Goal: Information Seeking & Learning: Learn about a topic

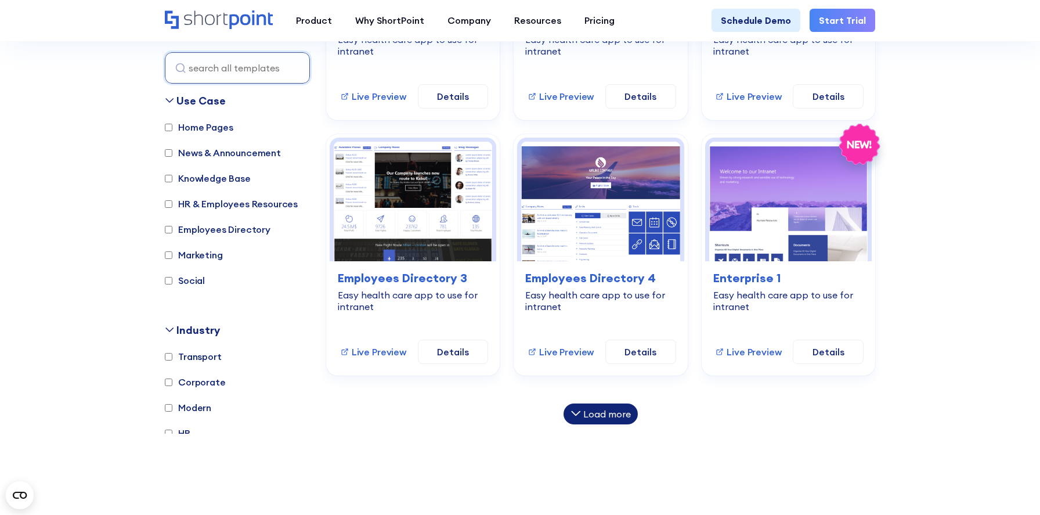
scroll to position [772, 0]
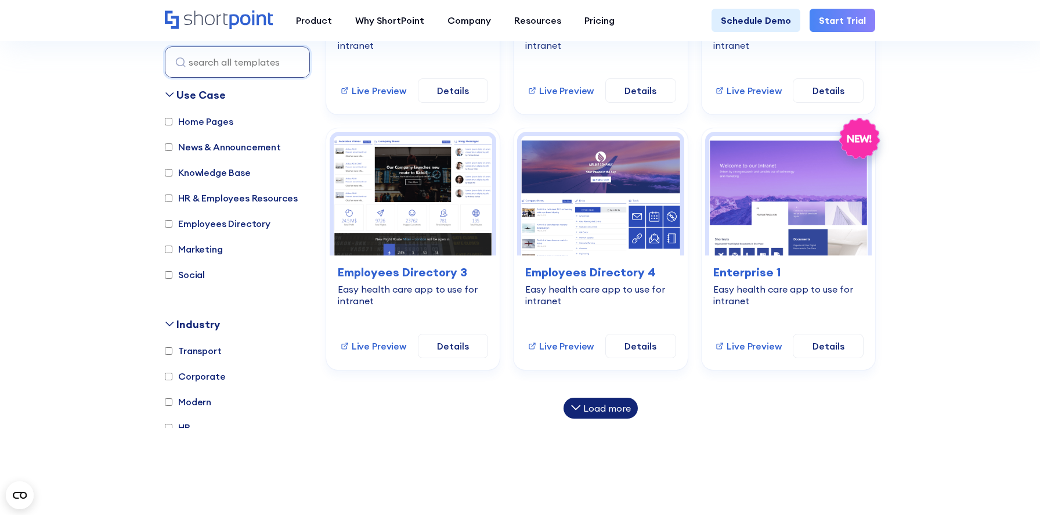
click at [624, 404] on div "Load more" at bounding box center [608, 408] width 48 height 9
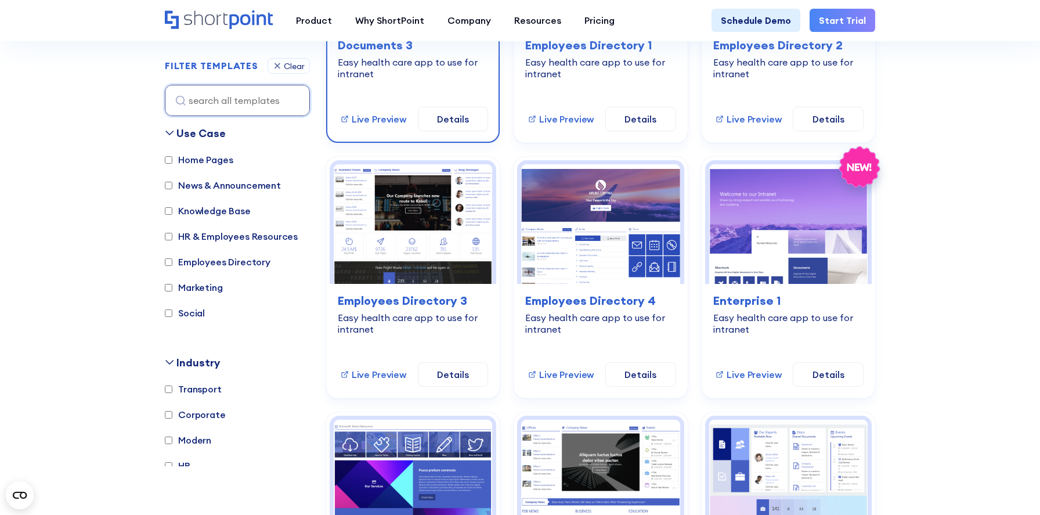
scroll to position [731, 0]
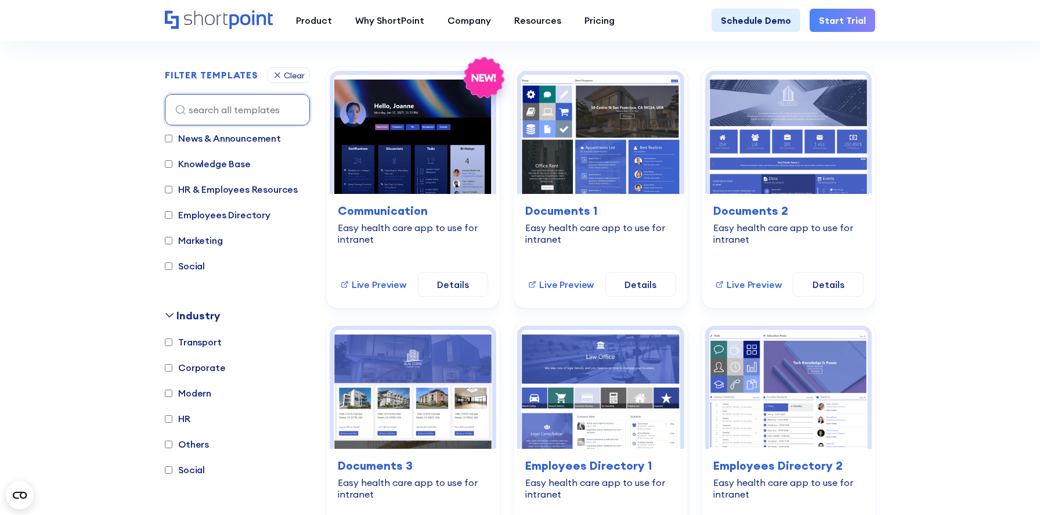
scroll to position [99, 0]
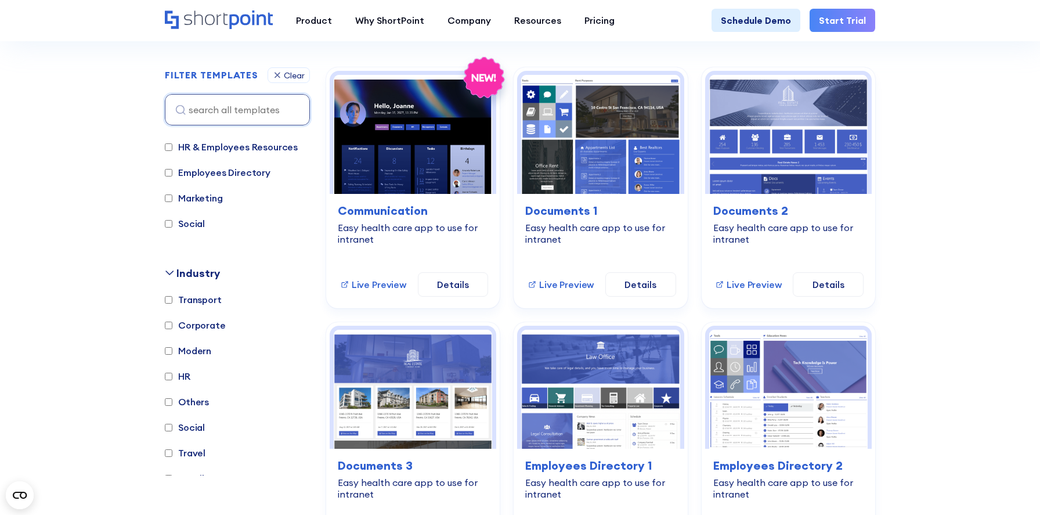
click at [185, 374] on label "HR" at bounding box center [178, 376] width 26 height 14
click at [172, 374] on input "HR" at bounding box center [169, 377] width 8 height 8
checkbox input "true"
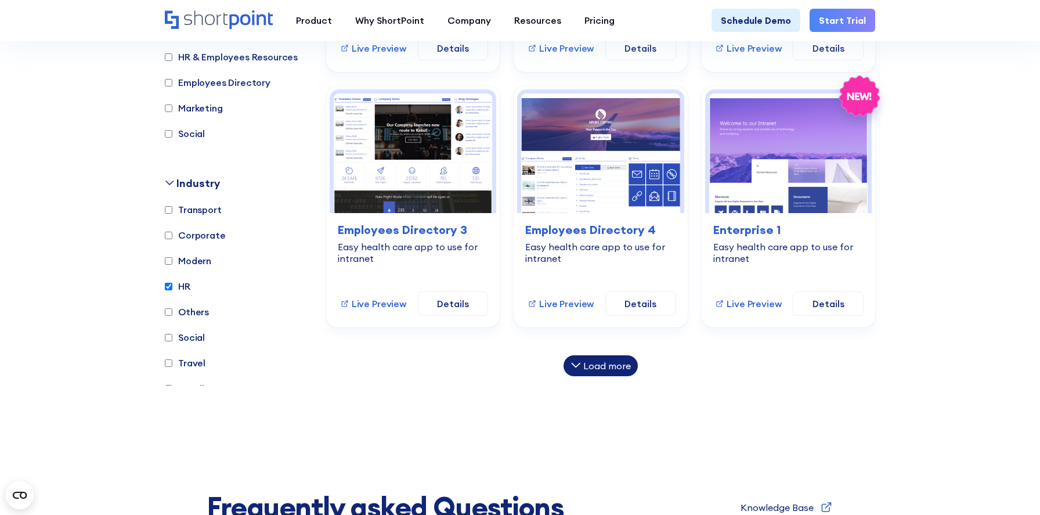
scroll to position [813, 0]
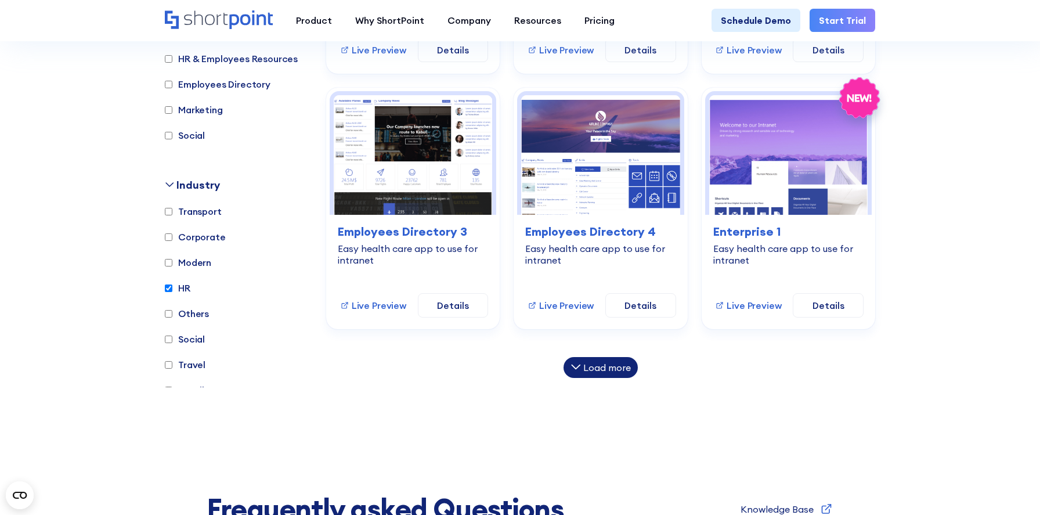
click at [624, 363] on div "Load more" at bounding box center [608, 367] width 48 height 9
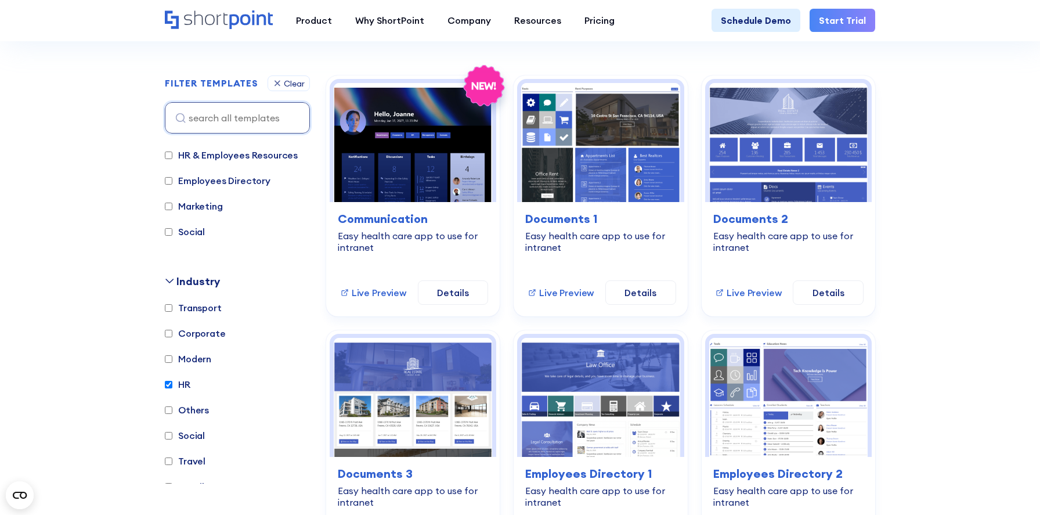
scroll to position [321, 0]
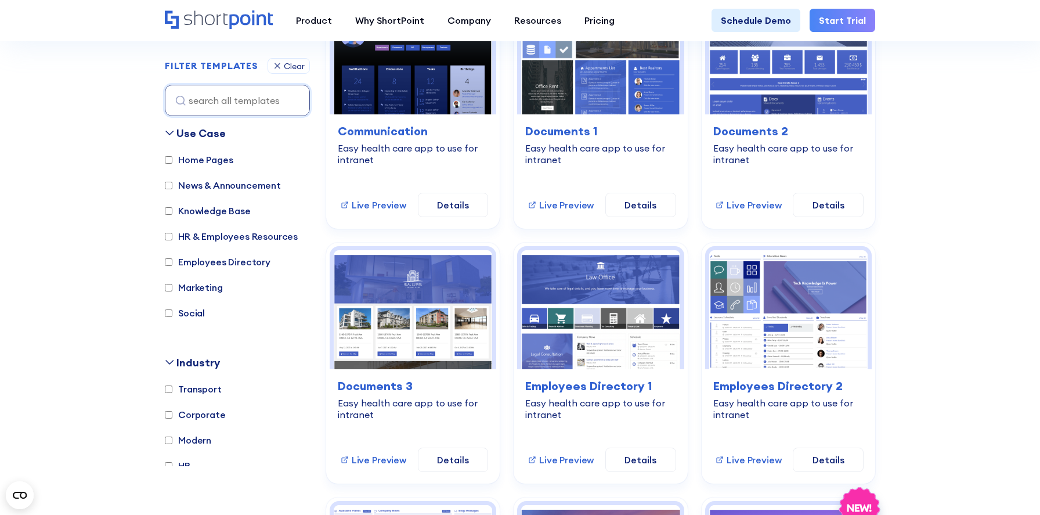
scroll to position [399, 0]
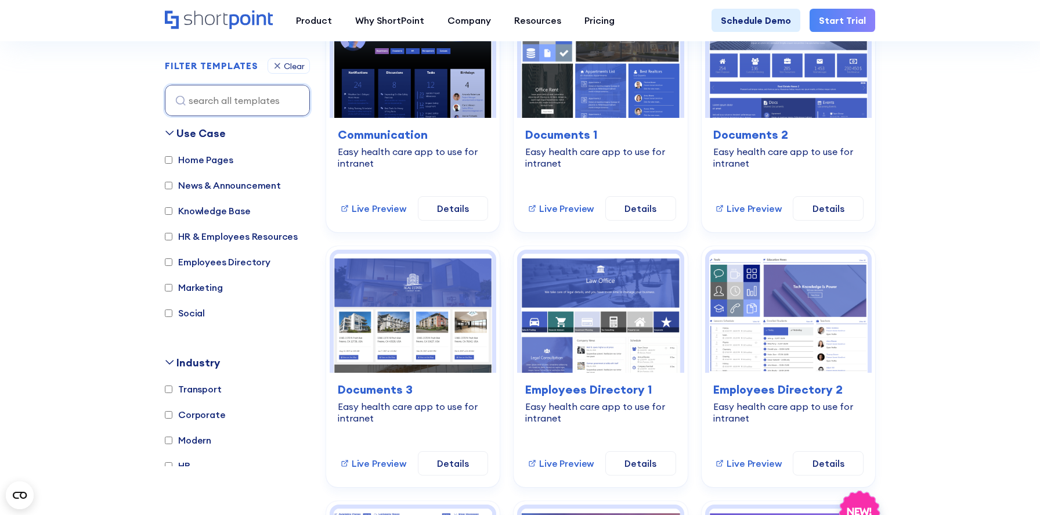
click at [179, 464] on label "HR" at bounding box center [178, 466] width 26 height 14
click at [172, 464] on input "HR" at bounding box center [169, 466] width 8 height 8
checkbox input "true"
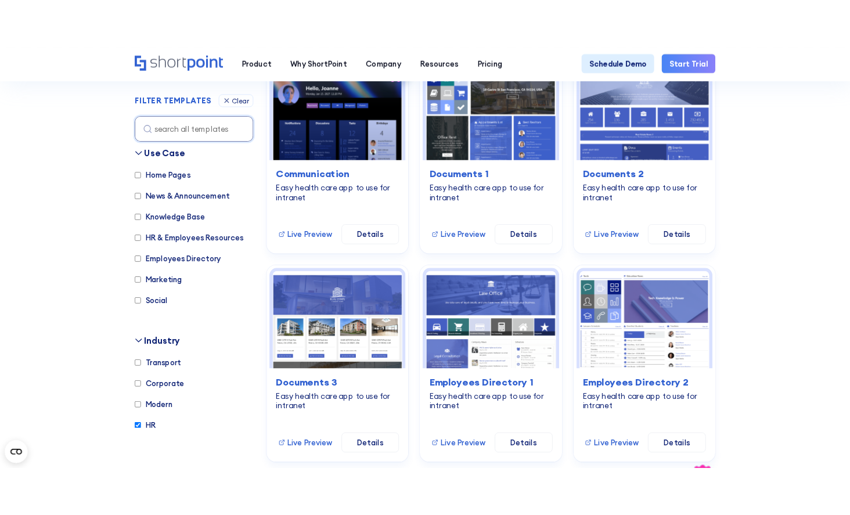
scroll to position [380, 0]
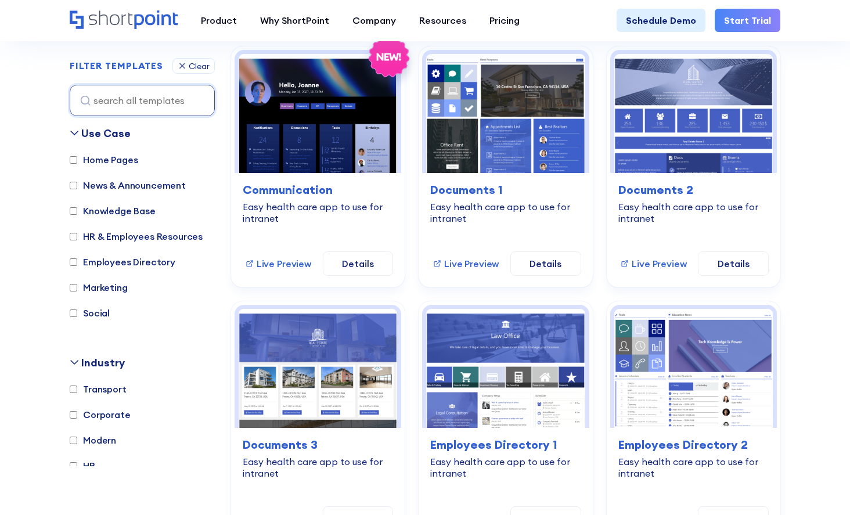
scroll to position [353, 0]
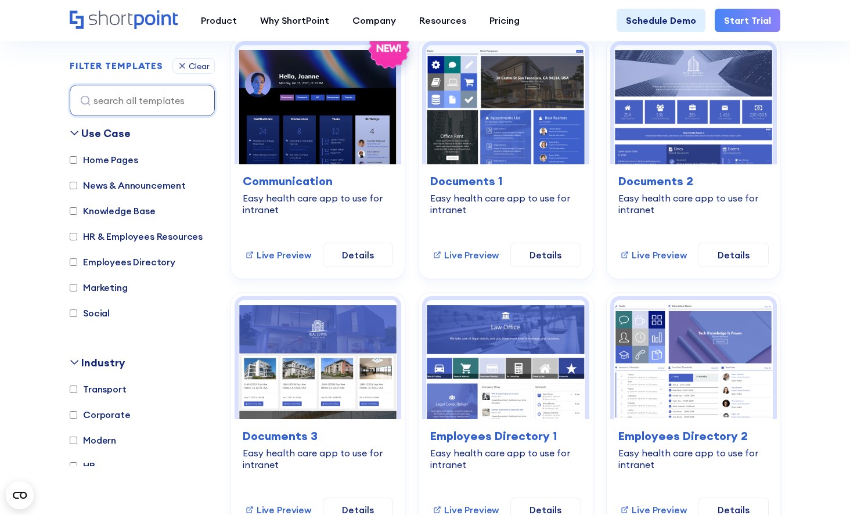
click at [91, 463] on label "HR" at bounding box center [83, 466] width 26 height 14
click at [77, 463] on input "HR" at bounding box center [74, 466] width 8 height 8
checkbox input "true"
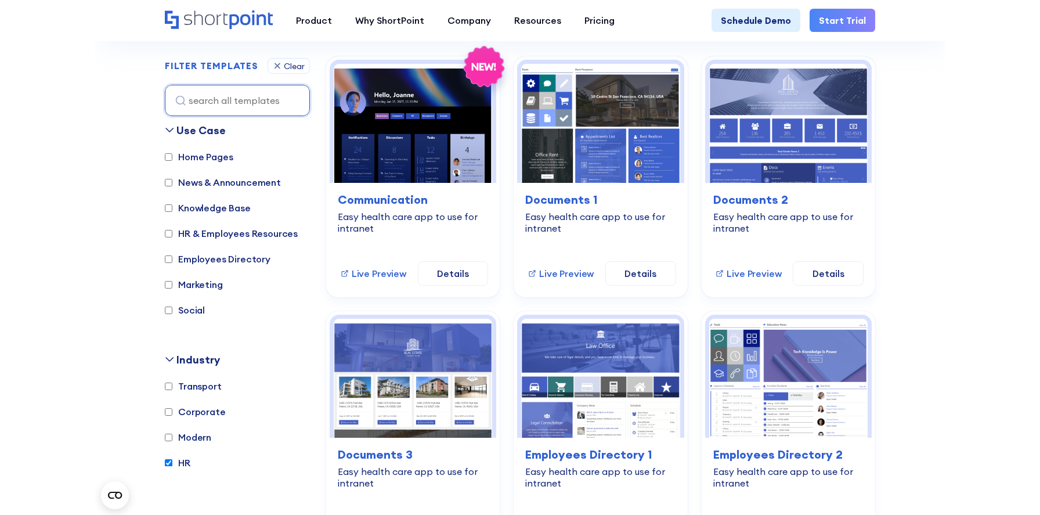
scroll to position [333, 0]
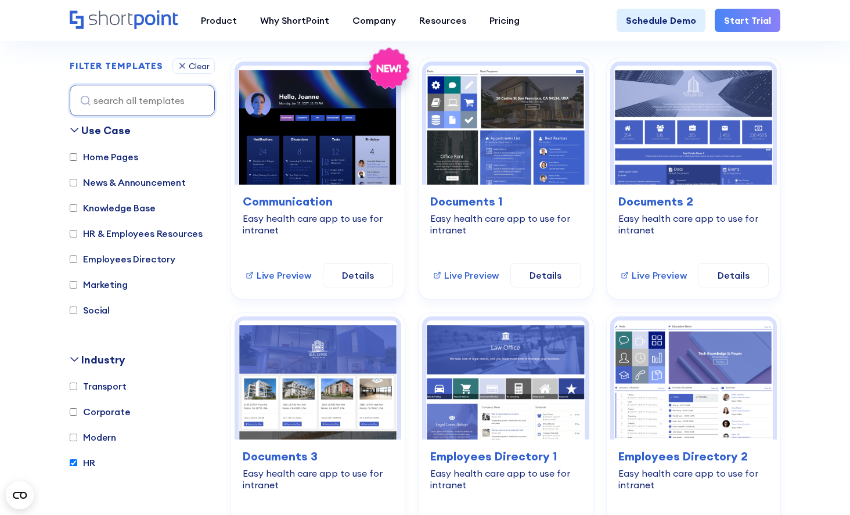
click at [812, 143] on section "SHAREPOINT INTRANET TEMPLATES Fully customizable SharePoint templates with Shor…" at bounding box center [425, 275] width 850 height 1168
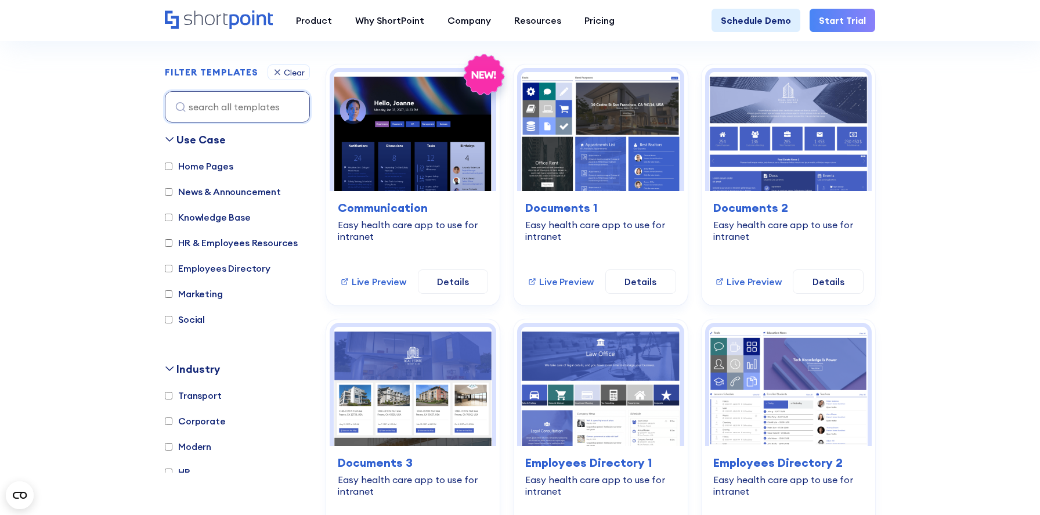
scroll to position [327, 0]
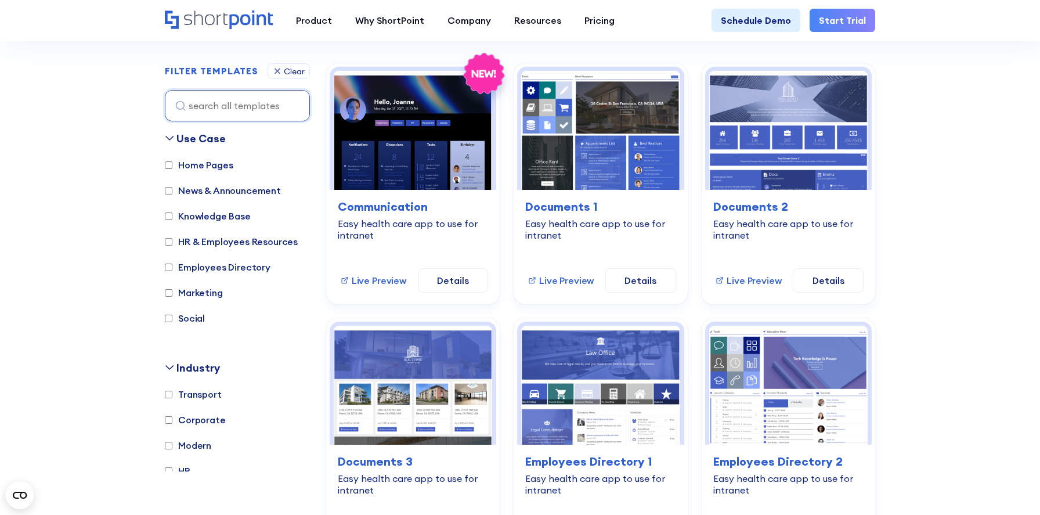
click at [183, 467] on label "HR" at bounding box center [178, 471] width 26 height 14
click at [172, 467] on input "HR" at bounding box center [169, 471] width 8 height 8
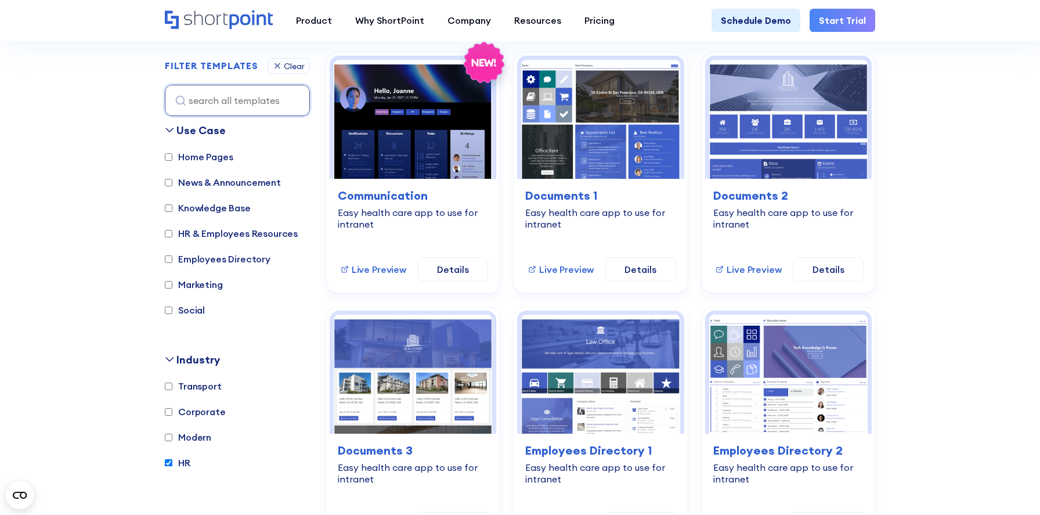
scroll to position [340, 0]
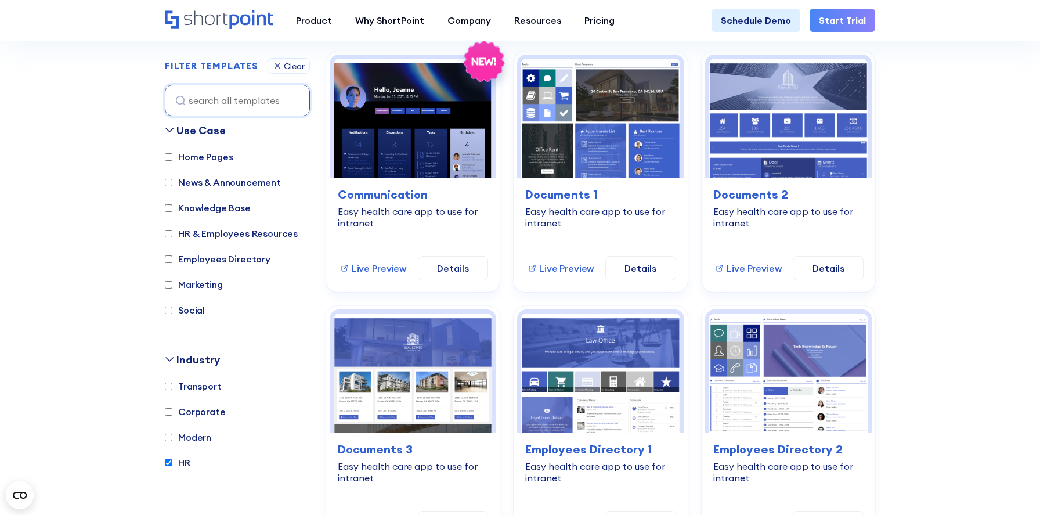
click at [185, 462] on label "HR" at bounding box center [178, 463] width 26 height 14
click at [172, 462] on input "HR" at bounding box center [169, 463] width 8 height 8
checkbox input "false"
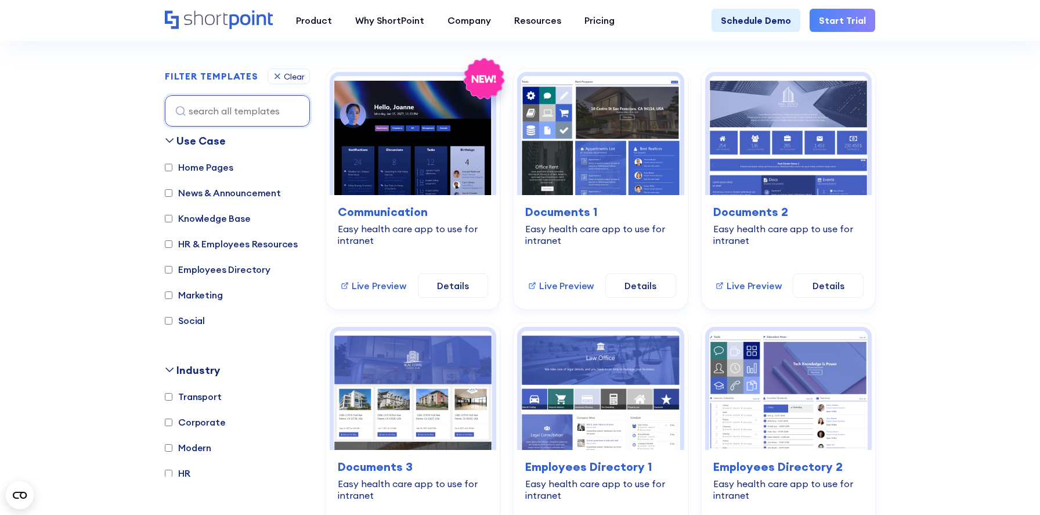
scroll to position [324, 0]
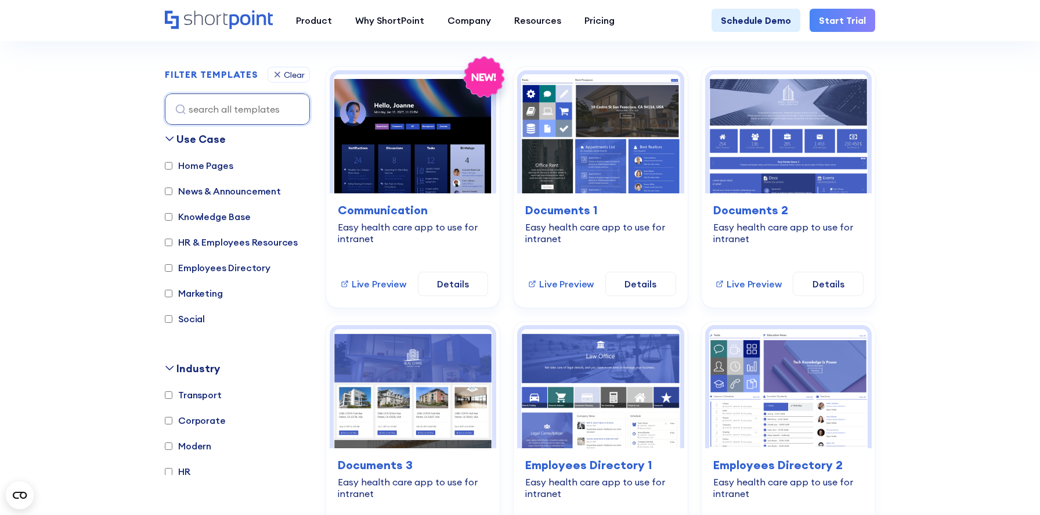
click at [196, 213] on label "Knowledge Base" at bounding box center [208, 217] width 86 height 14
click at [172, 213] on input "Knowledge Base" at bounding box center [169, 217] width 8 height 8
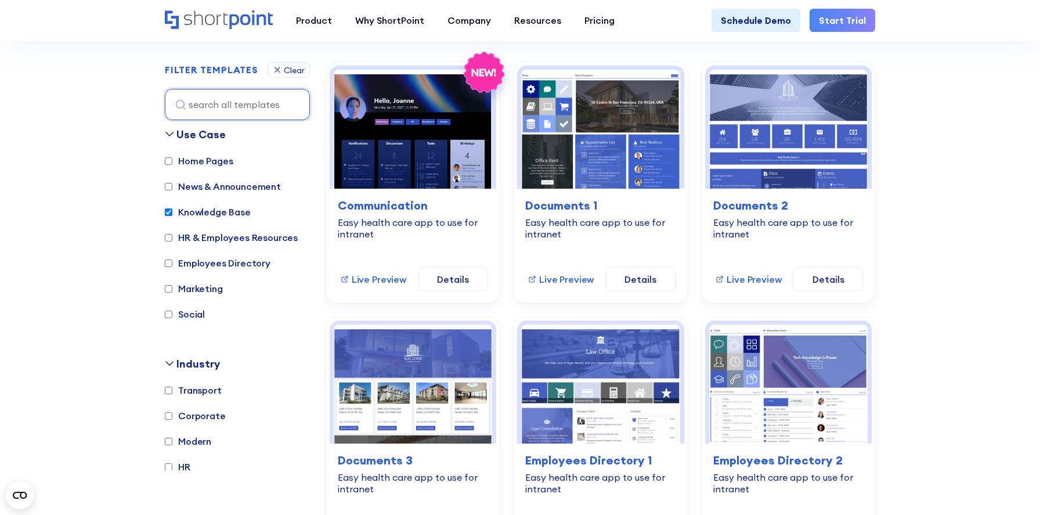
scroll to position [333, 0]
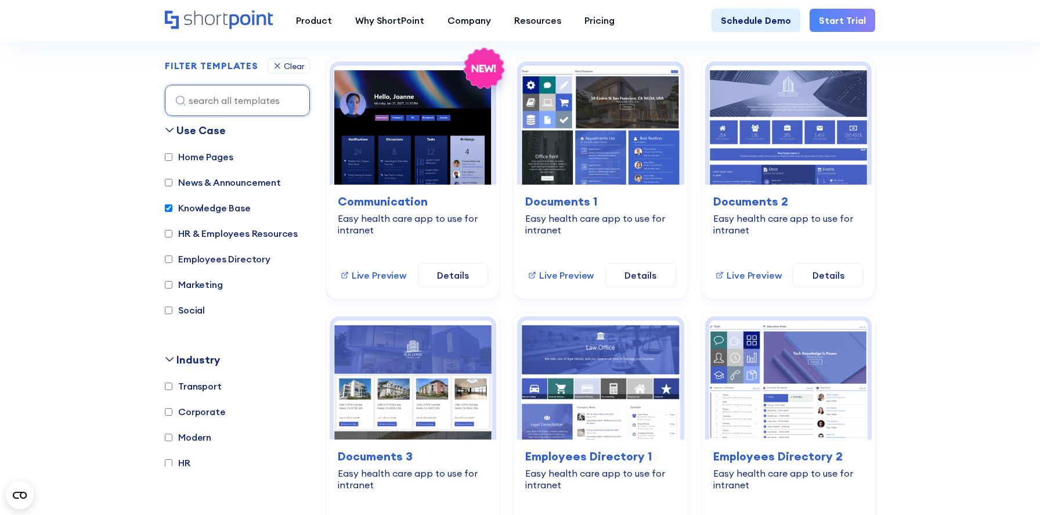
click at [199, 208] on label "Knowledge Base" at bounding box center [208, 208] width 86 height 14
click at [172, 208] on input "Knowledge Base" at bounding box center [169, 208] width 8 height 8
checkbox input "false"
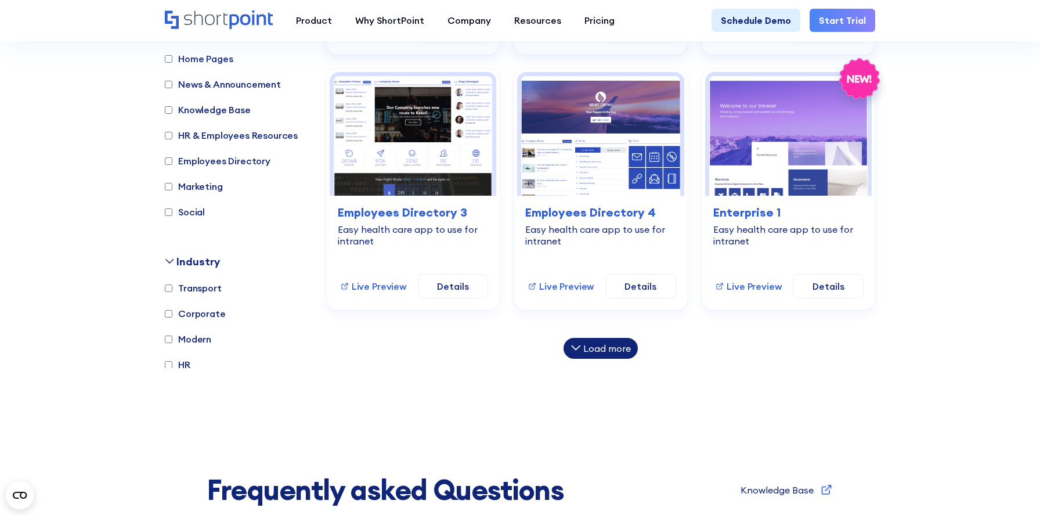
scroll to position [826, 0]
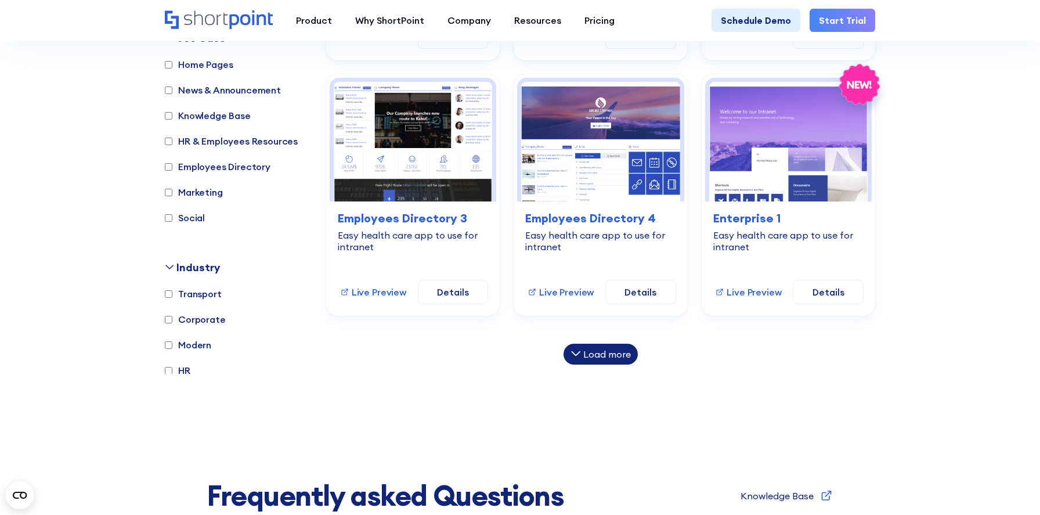
click at [616, 354] on div "Load more" at bounding box center [608, 354] width 48 height 9
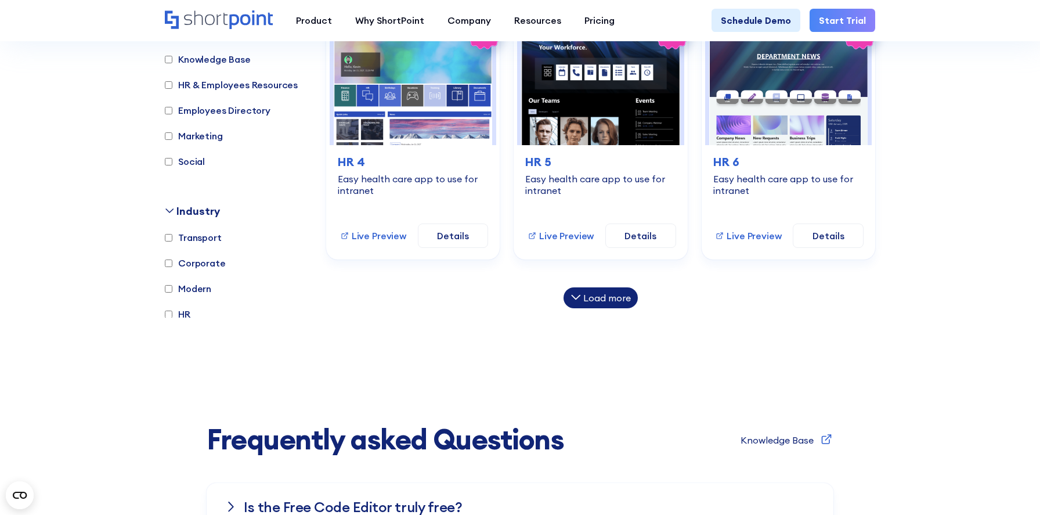
scroll to position [1426, 0]
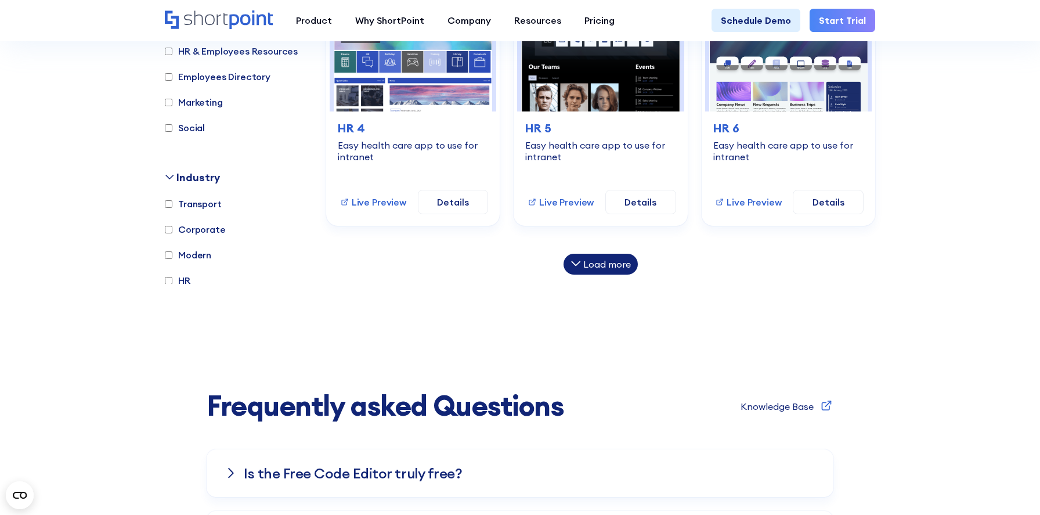
click at [619, 262] on div "Load more" at bounding box center [608, 264] width 48 height 9
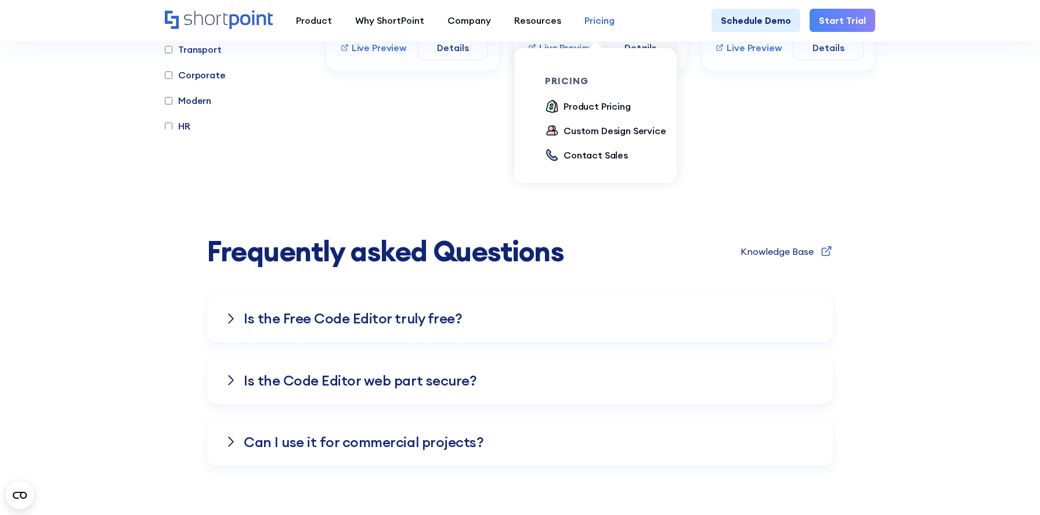
scroll to position [1989, 0]
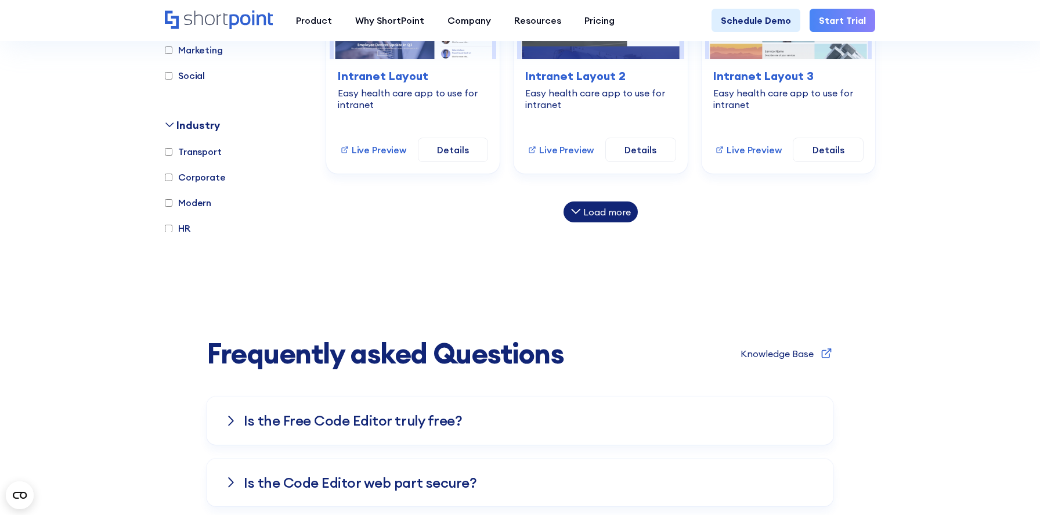
click at [594, 207] on div "Load more" at bounding box center [608, 211] width 48 height 9
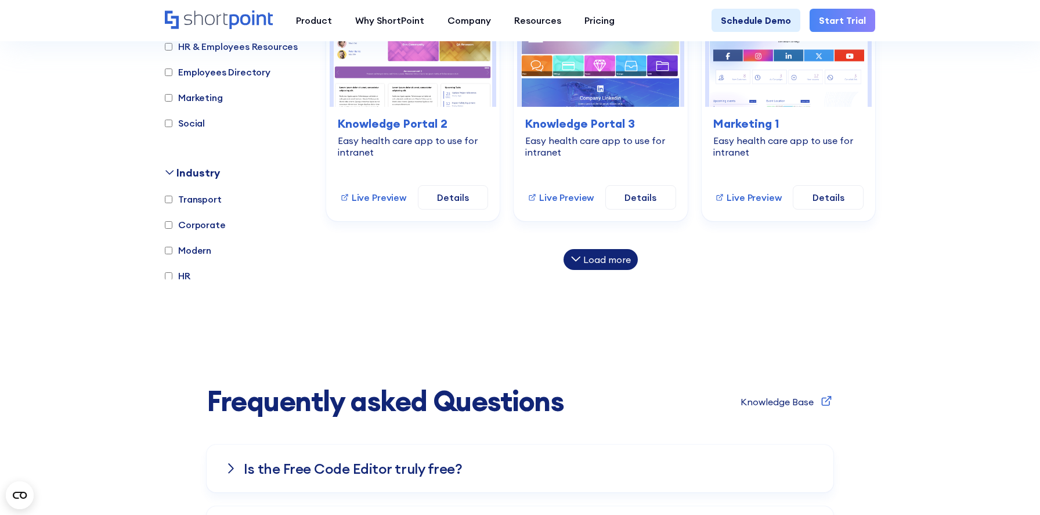
scroll to position [2462, 0]
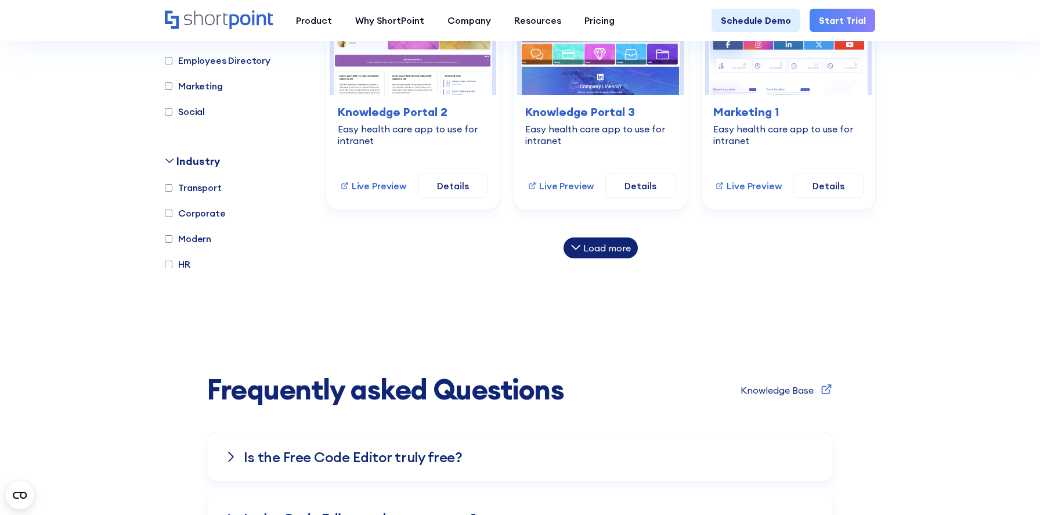
click at [608, 246] on div "Load more" at bounding box center [608, 247] width 48 height 9
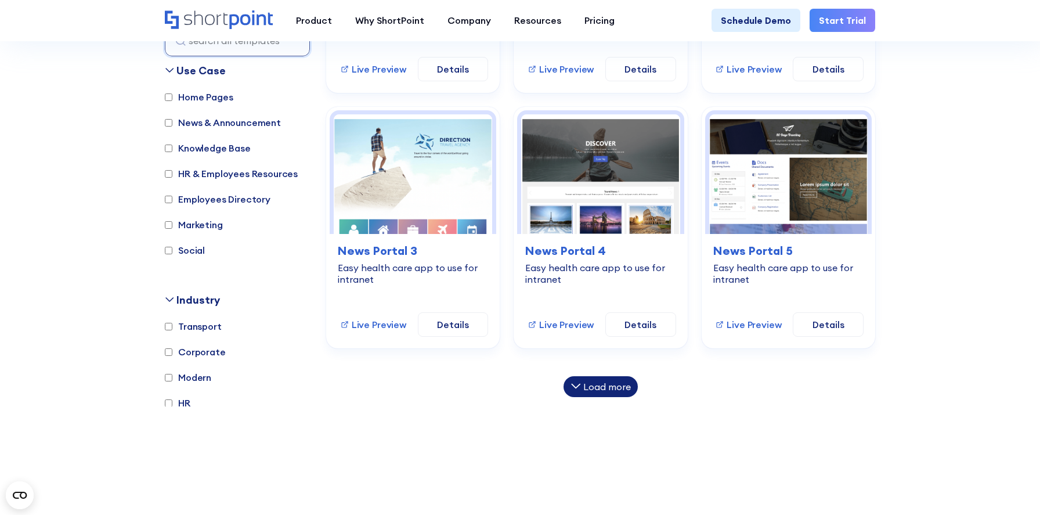
scroll to position [2838, 0]
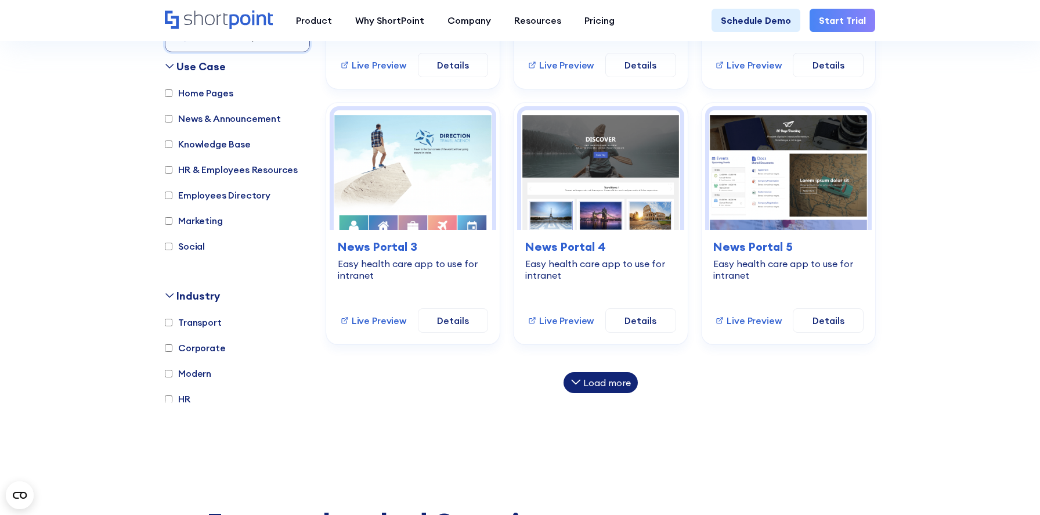
click at [624, 378] on div "Load more" at bounding box center [608, 382] width 48 height 9
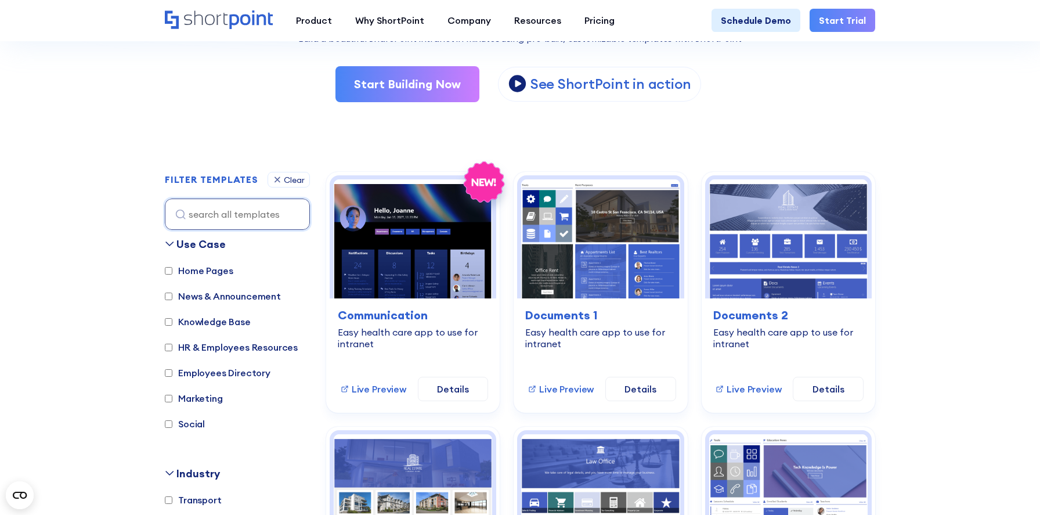
scroll to position [192, 0]
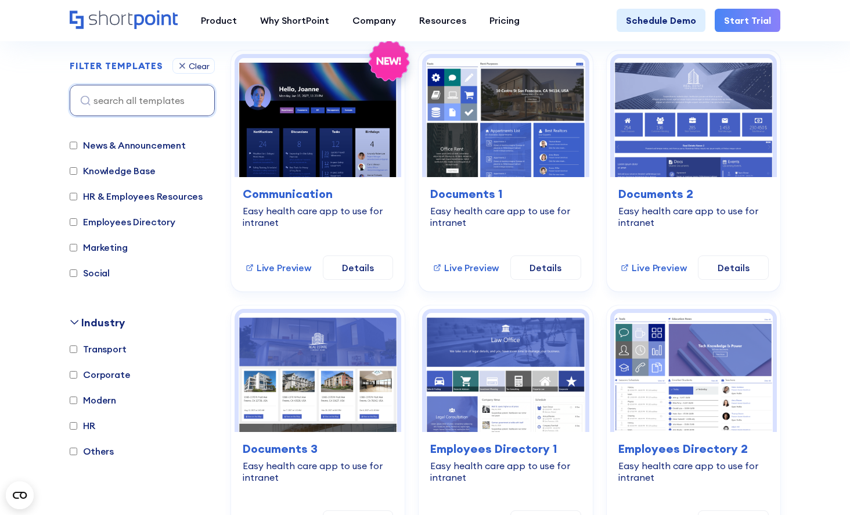
scroll to position [56, 0]
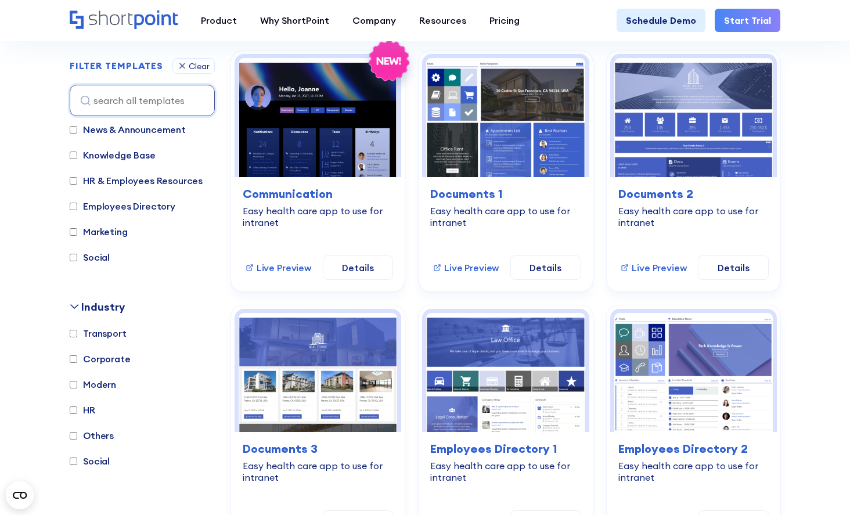
click at [91, 409] on label "HR" at bounding box center [83, 410] width 26 height 14
click at [77, 409] on input "HR" at bounding box center [74, 410] width 8 height 8
checkbox input "true"
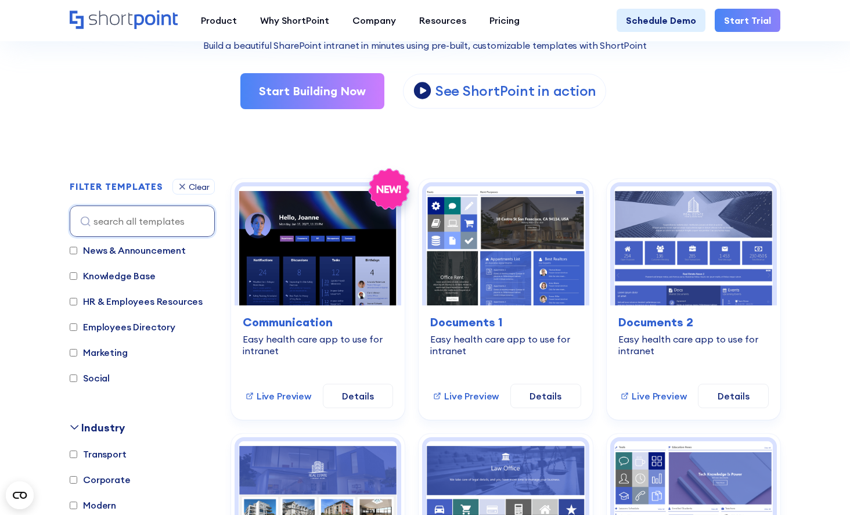
scroll to position [163, 0]
